Goal: Information Seeking & Learning: Check status

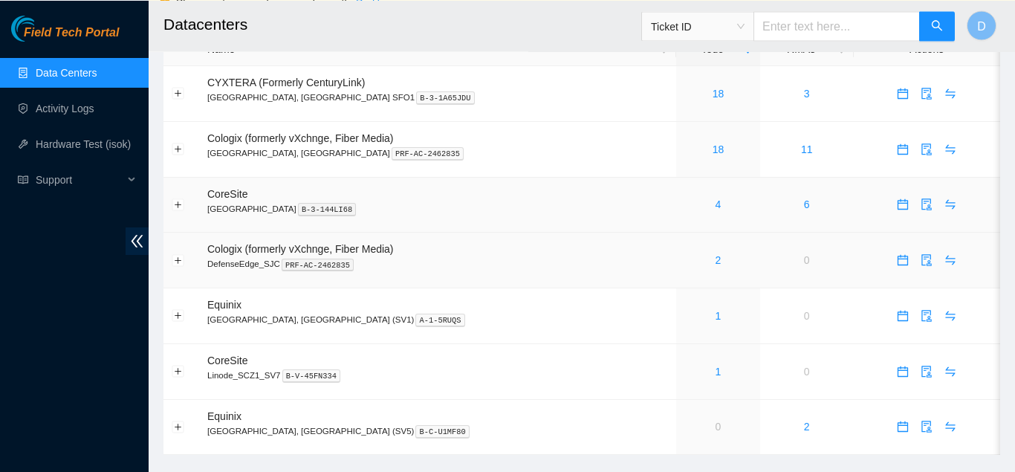
scroll to position [71, 0]
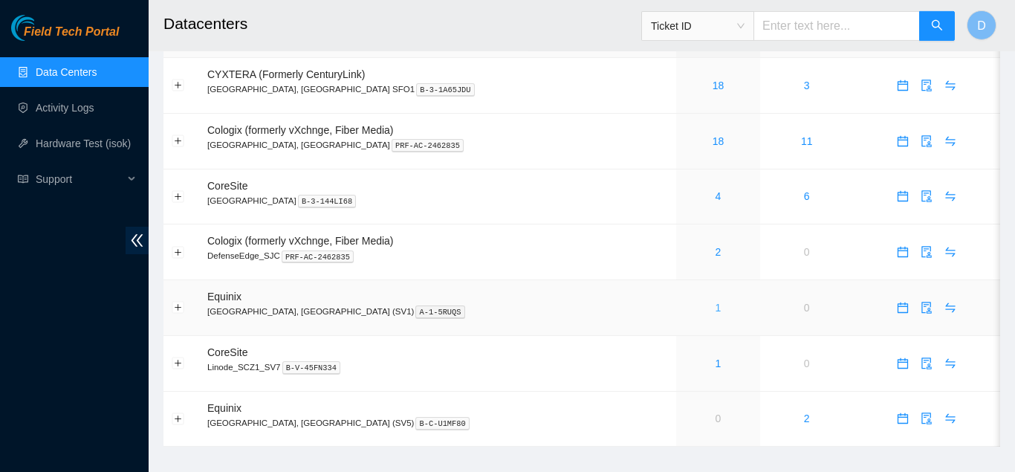
click at [716, 308] on link "1" at bounding box center [719, 308] width 6 height 12
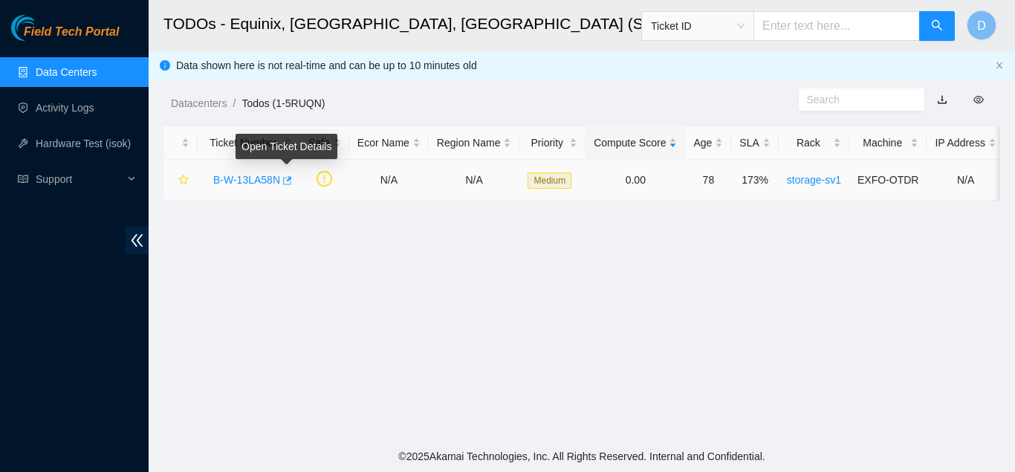
click at [290, 178] on icon "button" at bounding box center [287, 180] width 9 height 8
click at [792, 21] on input "text" at bounding box center [837, 26] width 166 height 30
paste input "B-V-5XVXSAI"
type input "B-V-5XVXSAI"
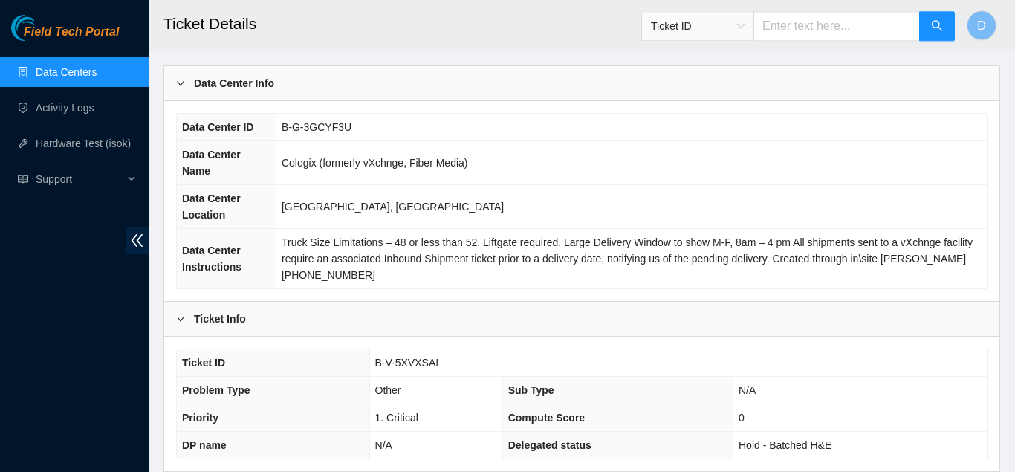
scroll to position [549, 0]
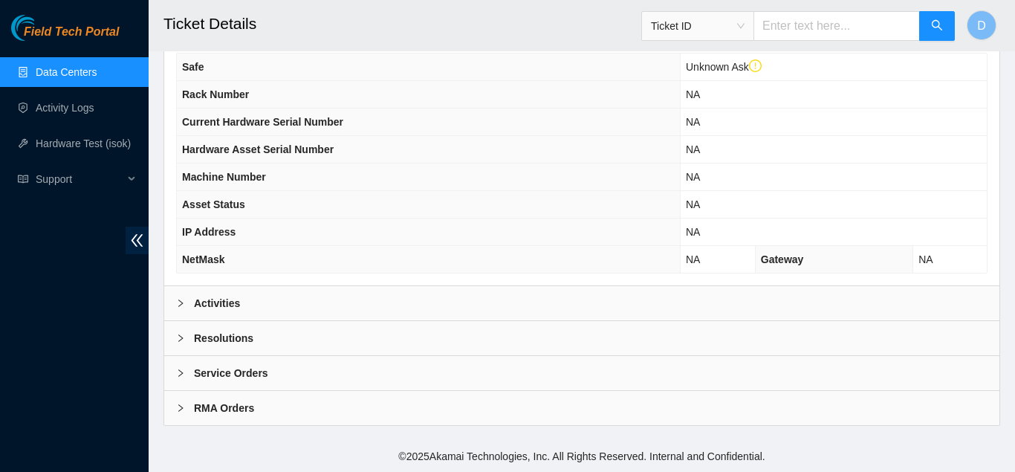
click at [435, 301] on div "Activities" at bounding box center [581, 303] width 835 height 34
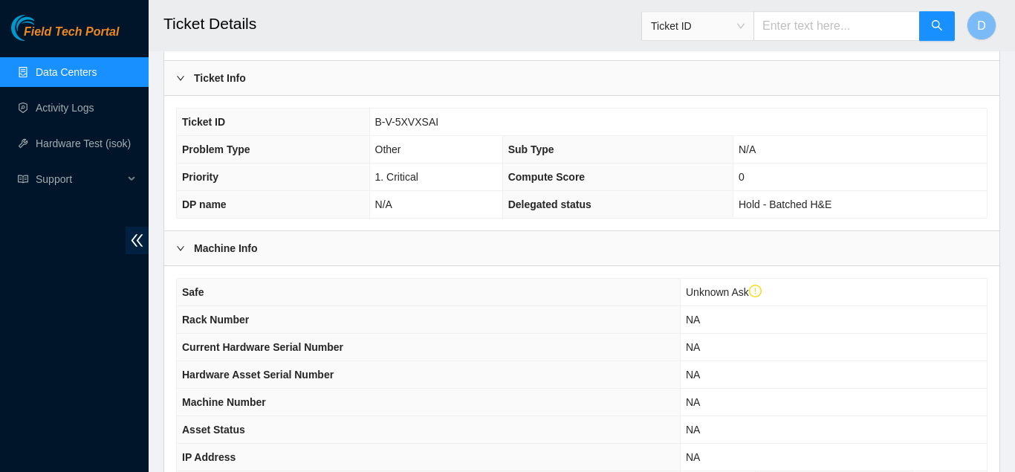
scroll to position [0, 0]
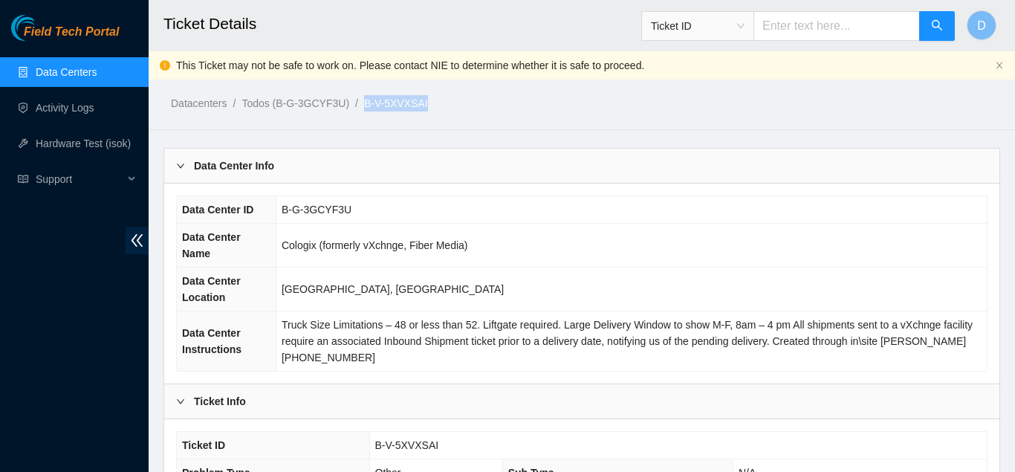
drag, startPoint x: 423, startPoint y: 110, endPoint x: 355, endPoint y: 107, distance: 67.7
click at [355, 107] on ol "Datacenters / Todos (B-G-3GCYF3U) / B-V-5XVXSAI /" at bounding box center [485, 103] width 628 height 16
copy ol "B-V-5XVXSAI"
click at [436, 104] on ol "Datacenters / Todos (B-G-3GCYF3U) / B-V-5XVXSAI /" at bounding box center [485, 103] width 628 height 16
drag, startPoint x: 436, startPoint y: 104, endPoint x: 360, endPoint y: 106, distance: 76.6
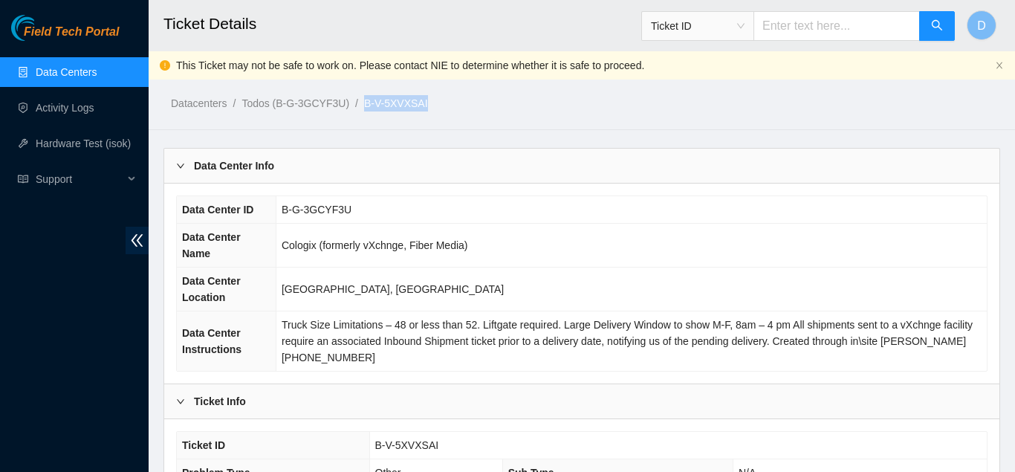
click at [360, 106] on ol "Datacenters / Todos (B-G-3GCYF3U) / B-V-5XVXSAI /" at bounding box center [485, 103] width 628 height 16
copy link "B-V-5XVXSAI"
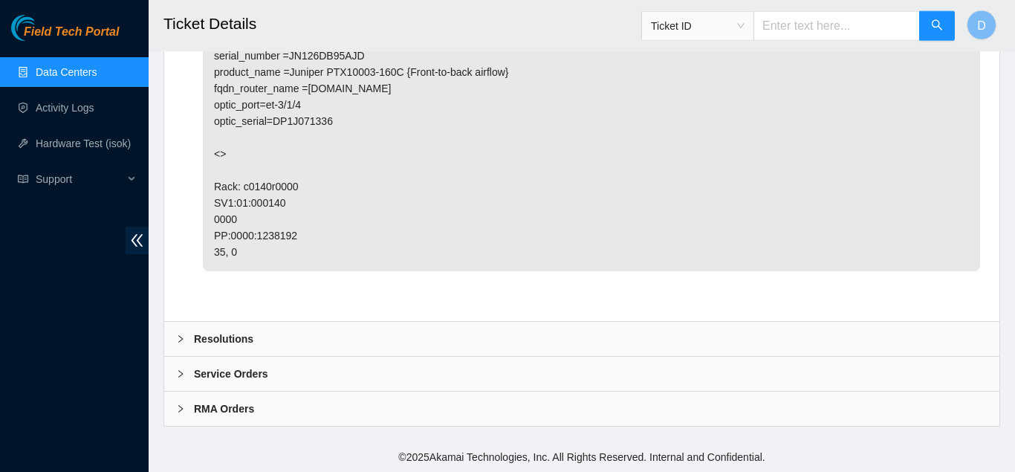
scroll to position [1087, 0]
click at [506, 342] on div "Resolutions" at bounding box center [581, 338] width 835 height 34
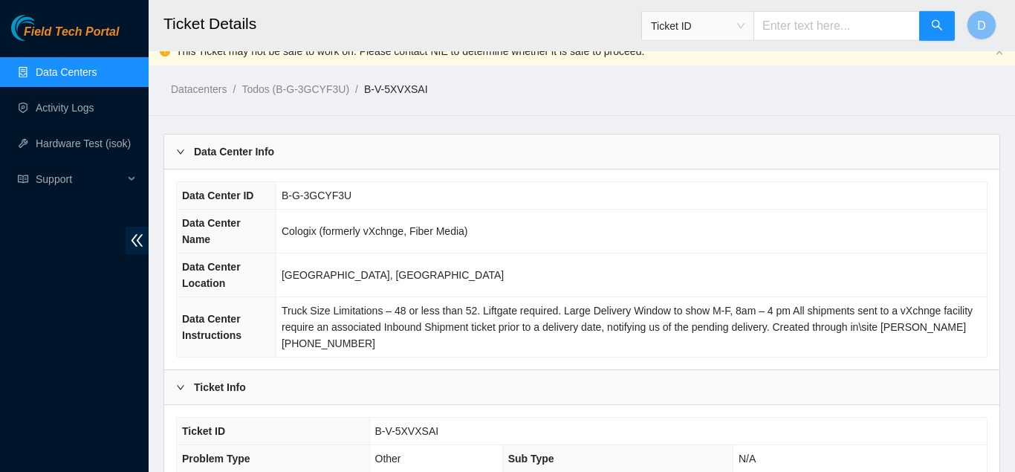
scroll to position [0, 0]
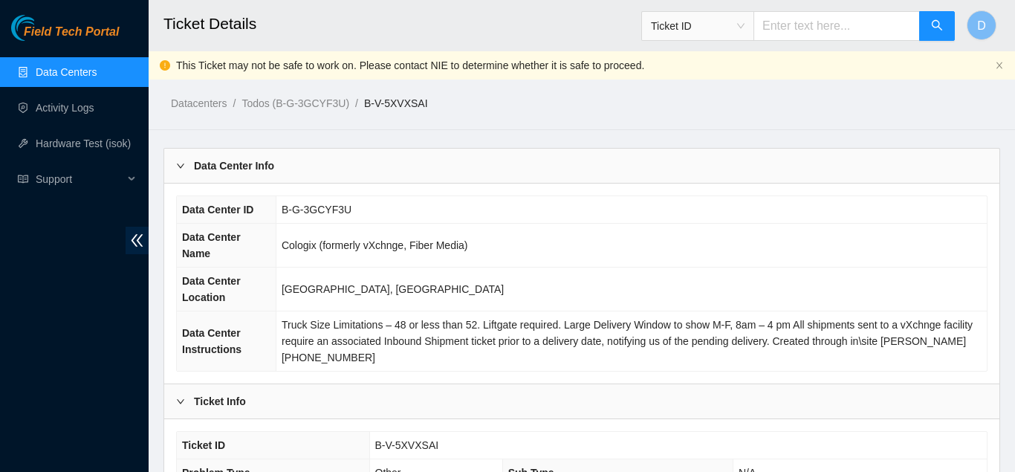
click at [456, 105] on ol "Datacenters / Todos (B-G-3GCYF3U) / B-V-5XVXSAI /" at bounding box center [485, 103] width 628 height 16
drag, startPoint x: 442, startPoint y: 105, endPoint x: 355, endPoint y: 103, distance: 87.0
click at [355, 103] on ol "Datacenters / Todos (B-G-3GCYF3U) / B-V-5XVXSAI /" at bounding box center [485, 103] width 628 height 16
copy ol "B-V-5XVXSAI"
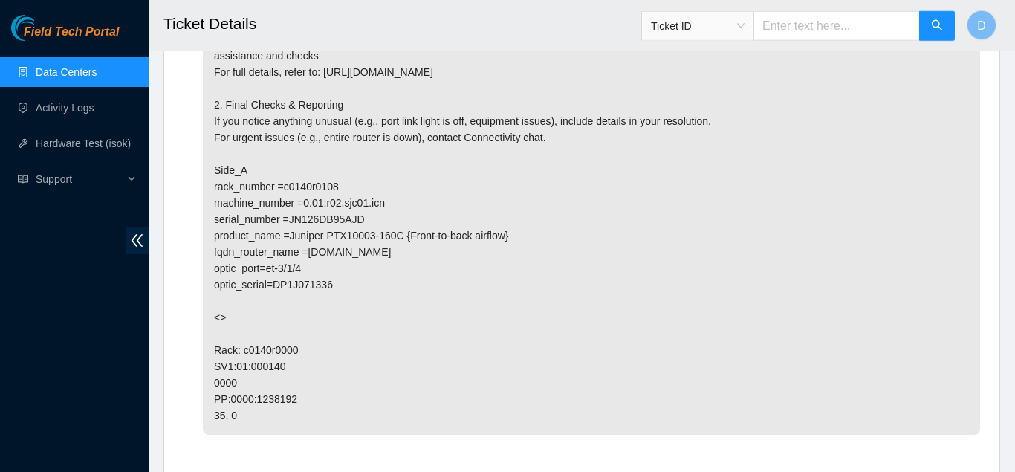
scroll to position [925, 0]
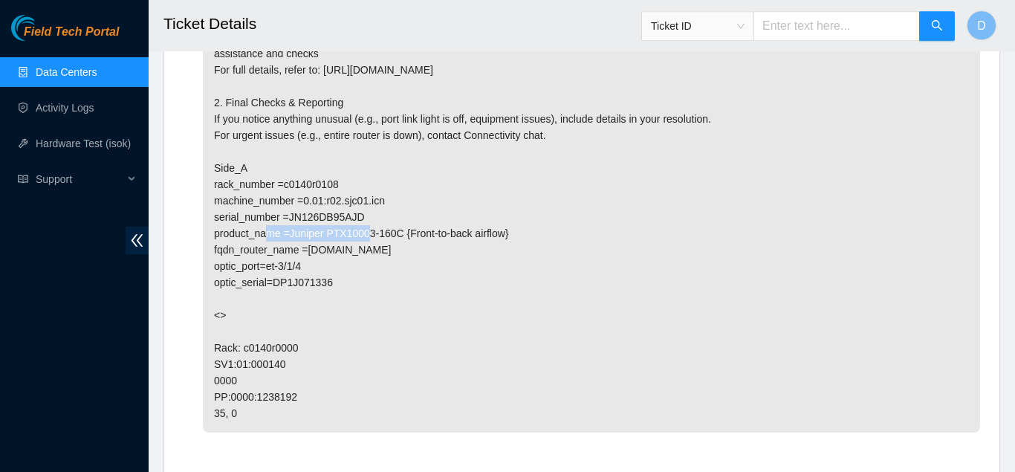
drag, startPoint x: 392, startPoint y: 200, endPoint x: 301, endPoint y: 205, distance: 90.8
click at [301, 205] on p "Safe to work 1.clean, scope, and reseat the following fiber connection, confirm…" at bounding box center [591, 208] width 777 height 447
copy p "0.01:r02.sjc01.icn"
drag, startPoint x: 293, startPoint y: 397, endPoint x: 202, endPoint y: 366, distance: 95.9
click at [202, 366] on li "Todo added by ATOMASET on [DATE] 21:19 Safe to work 1.clean, scope, and reseat …" at bounding box center [582, 213] width 797 height 499
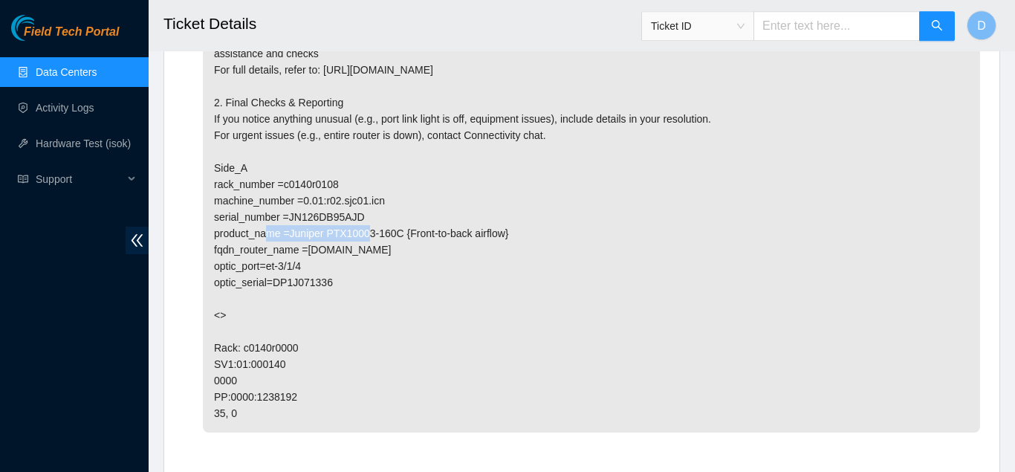
click at [275, 397] on p "Safe to work 1.clean, scope, and reseat the following fiber connection, confirm…" at bounding box center [591, 208] width 777 height 447
drag, startPoint x: 278, startPoint y: 363, endPoint x: 214, endPoint y: 370, distance: 64.3
click at [214, 370] on p "Safe to work 1.clean, scope, and reseat the following fiber connection, confirm…" at bounding box center [591, 208] width 777 height 447
click at [298, 371] on p "Safe to work 1.clean, scope, and reseat the following fiber connection, confirm…" at bounding box center [591, 208] width 777 height 447
drag, startPoint x: 285, startPoint y: 366, endPoint x: 215, endPoint y: 370, distance: 70.0
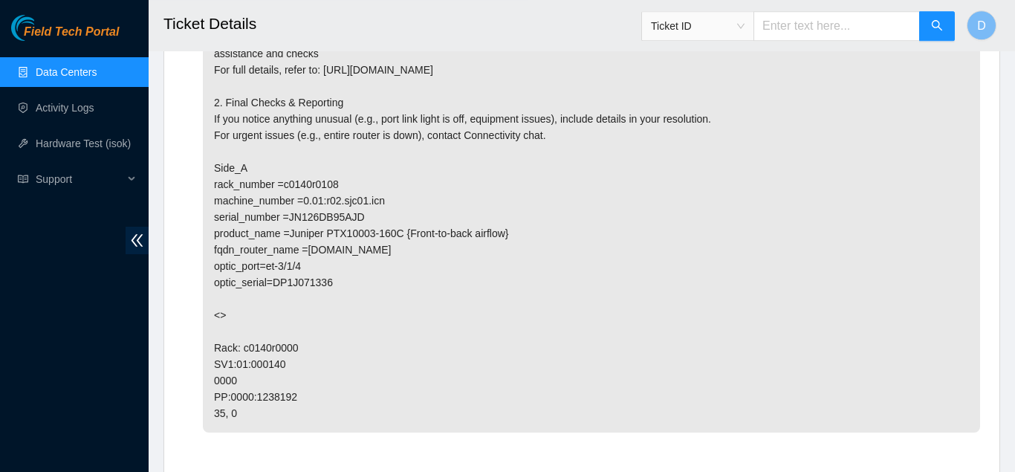
click at [215, 370] on p "Safe to work 1.clean, scope, and reseat the following fiber connection, confirm…" at bounding box center [591, 208] width 777 height 447
copy p "SV1:01:000140"
drag, startPoint x: 255, startPoint y: 410, endPoint x: 210, endPoint y: 419, distance: 46.2
click at [210, 419] on p "Safe to work 1.clean, scope, and reseat the following fiber connection, confirm…" at bounding box center [591, 208] width 777 height 447
copy p "35, 0"
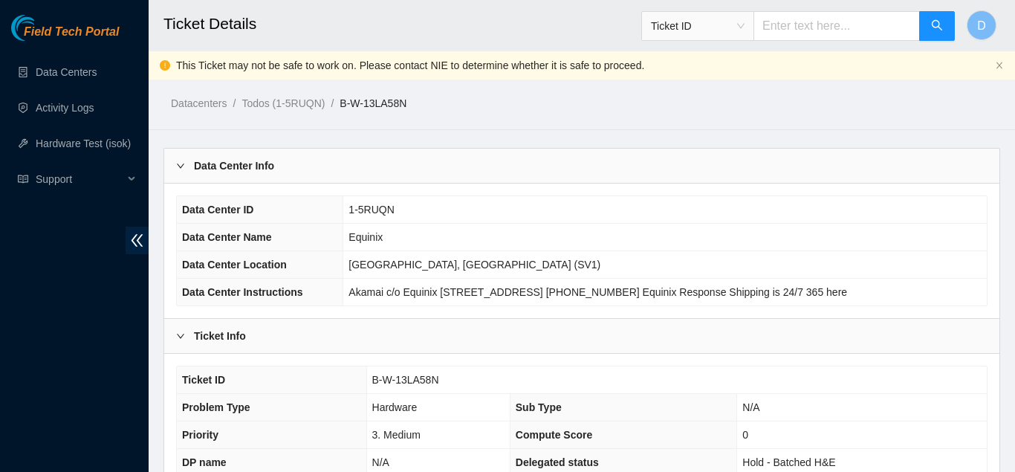
scroll to position [483, 0]
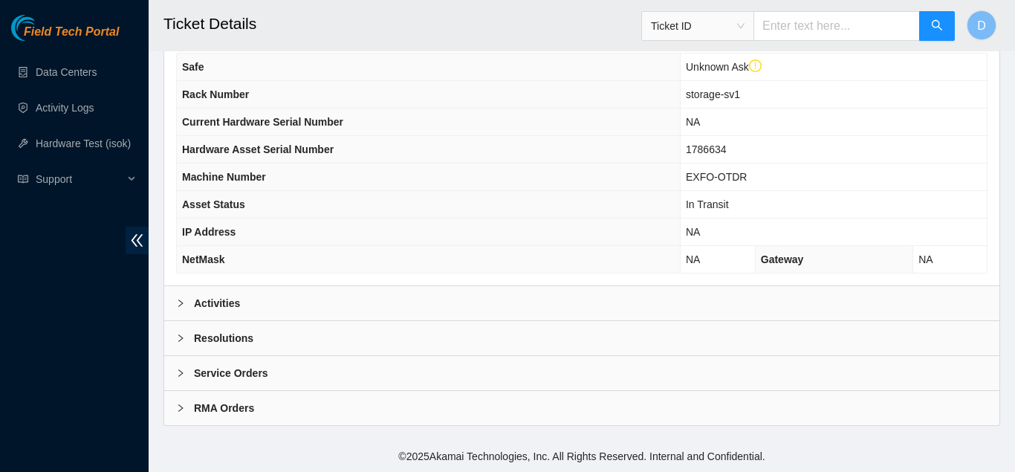
click at [535, 300] on div "Activities" at bounding box center [581, 303] width 835 height 34
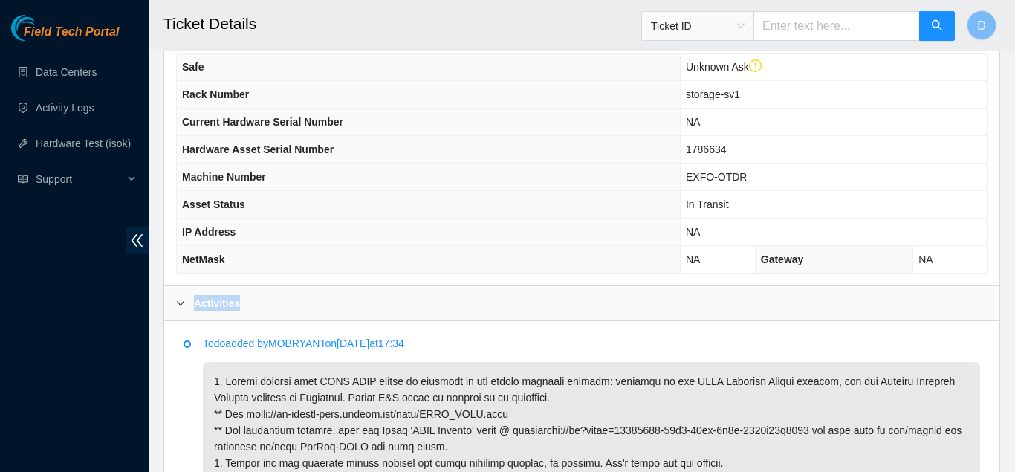
click at [535, 300] on div "Activities" at bounding box center [581, 303] width 835 height 34
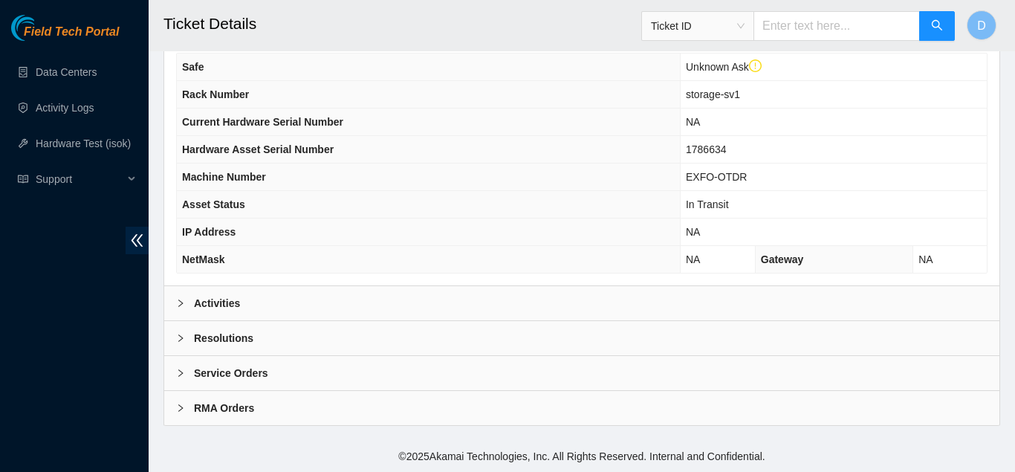
click at [533, 289] on div "Activities" at bounding box center [581, 303] width 835 height 34
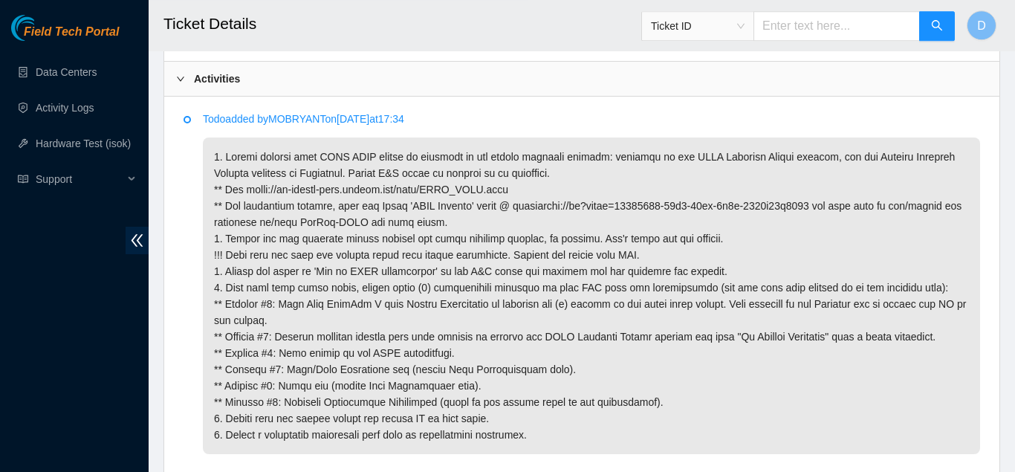
scroll to position [708, 0]
